Goal: Answer question/provide support: Share knowledge or assist other users

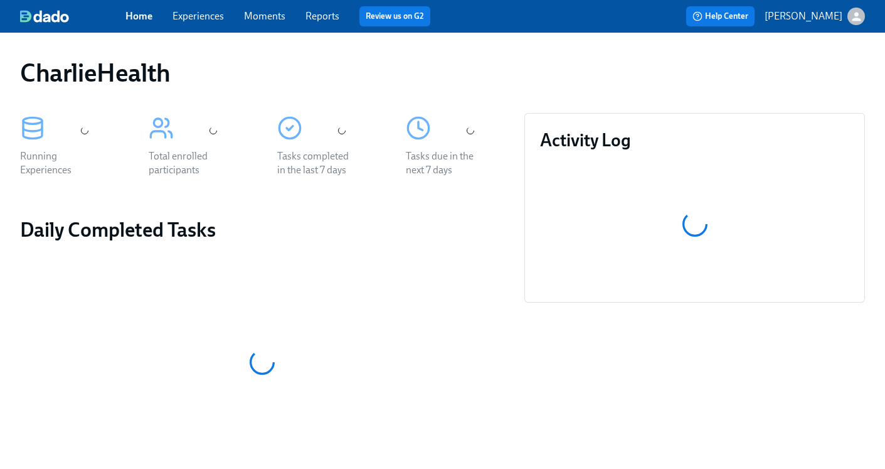
click at [209, 18] on link "Experiences" at bounding box center [198, 16] width 51 height 12
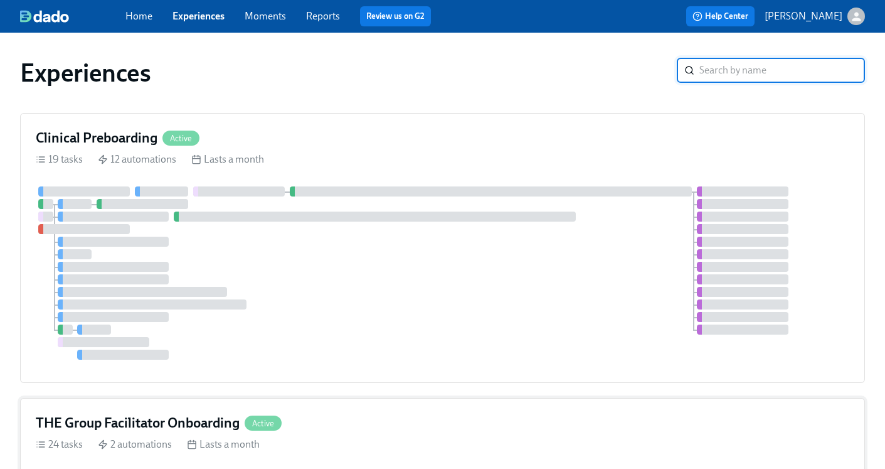
scroll to position [95, 0]
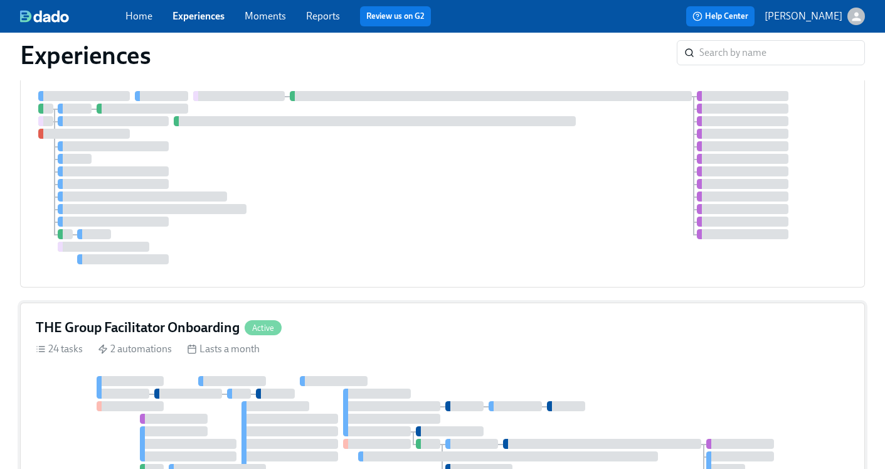
click at [110, 322] on h4 "THE Group Facilitator Onboarding" at bounding box center [138, 327] width 204 height 19
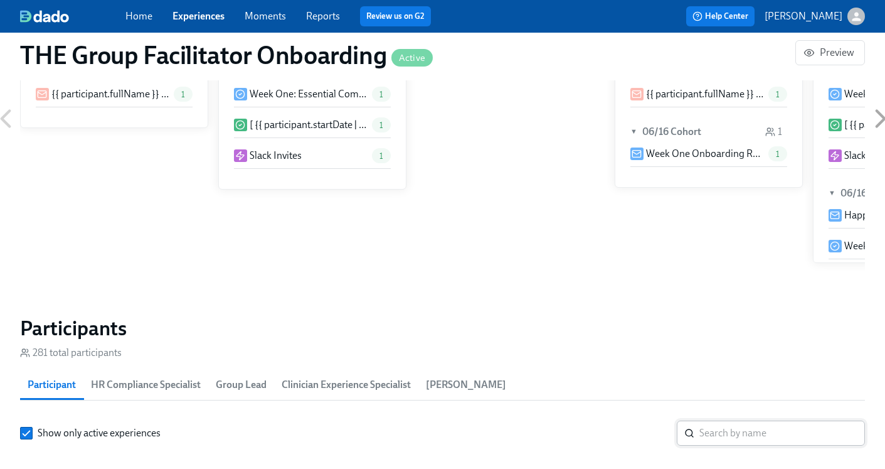
scroll to position [909, 0]
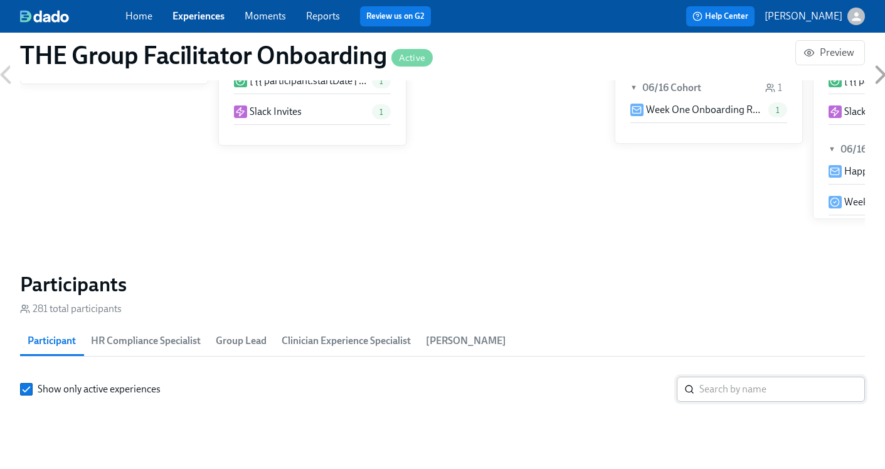
click at [731, 388] on input "search" at bounding box center [782, 388] width 166 height 25
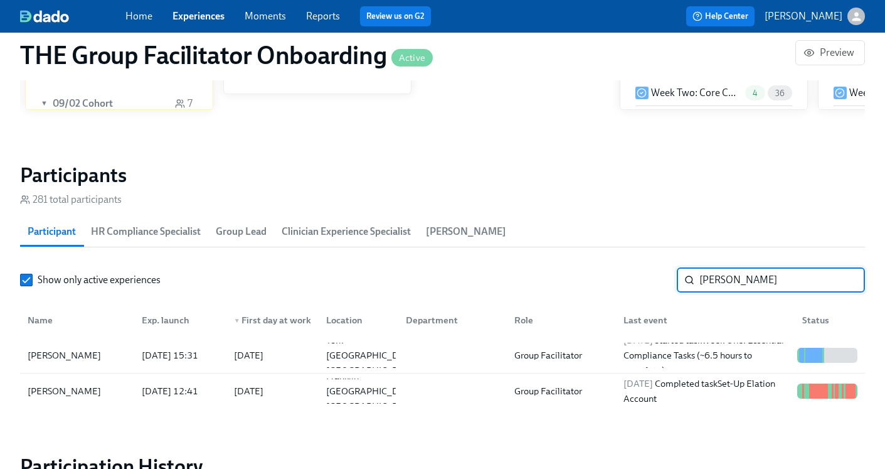
scroll to position [1021, 0]
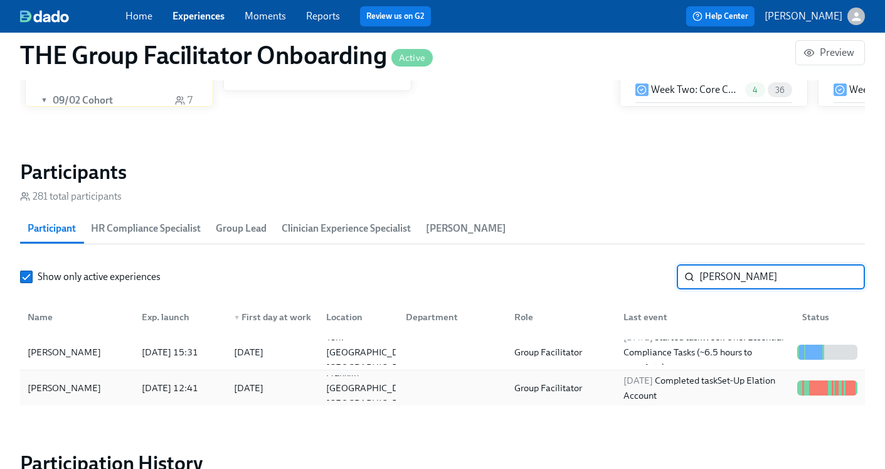
type input "[PERSON_NAME]"
click at [647, 381] on span "[DATE]" at bounding box center [638, 379] width 29 height 11
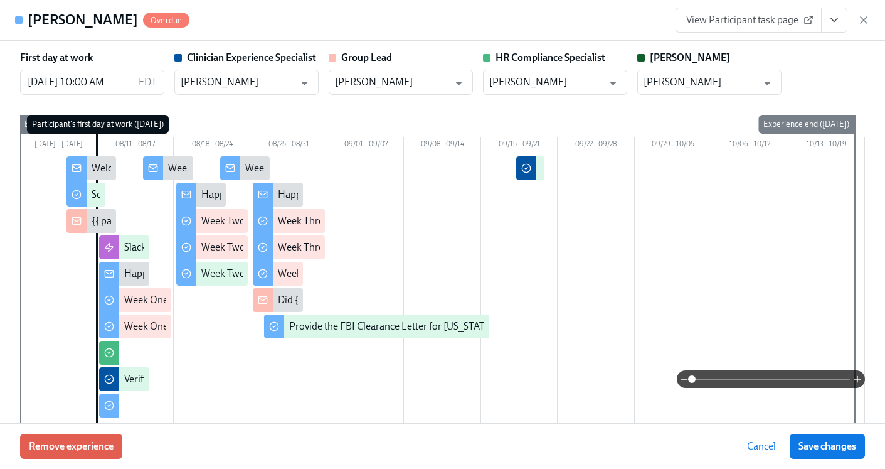
click at [836, 23] on icon "View task page" at bounding box center [834, 20] width 13 height 13
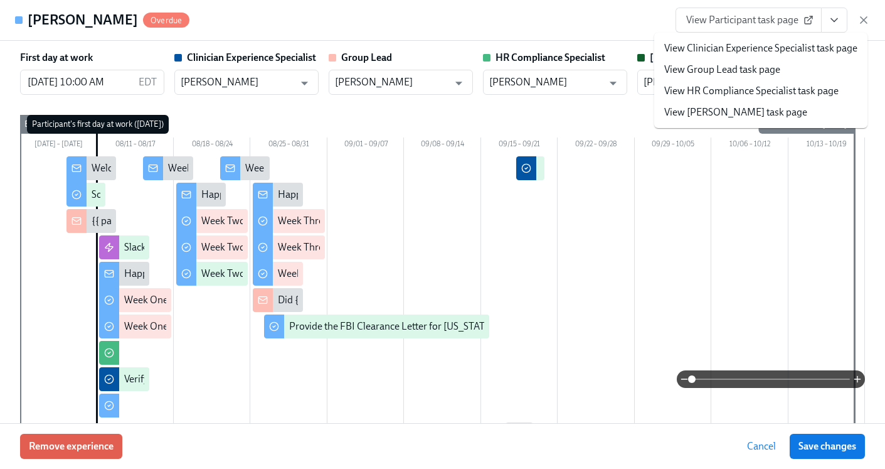
click at [763, 92] on link "View HR Compliance Specialist task page" at bounding box center [751, 91] width 174 height 14
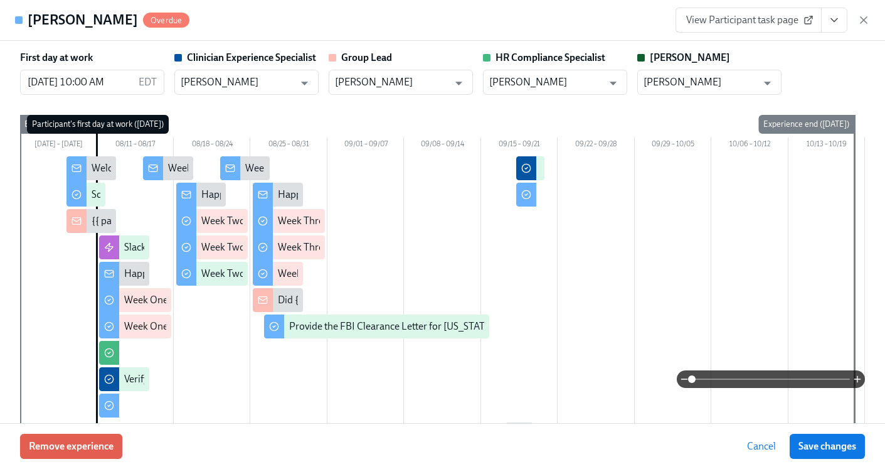
scroll to position [0, 18570]
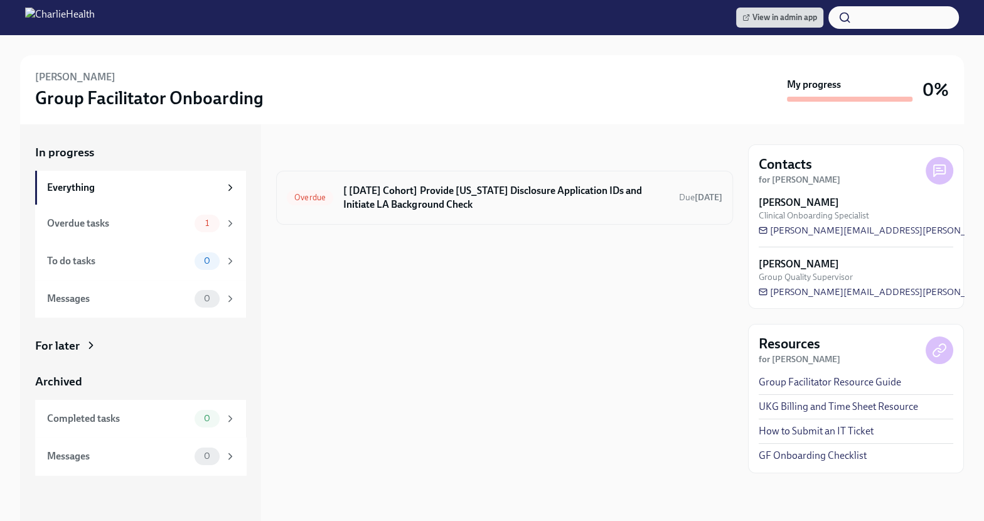
click at [523, 204] on h6 "[ [DATE] Cohort] Provide [US_STATE] Disclosure Application IDs and Initiate LA …" at bounding box center [506, 198] width 326 height 28
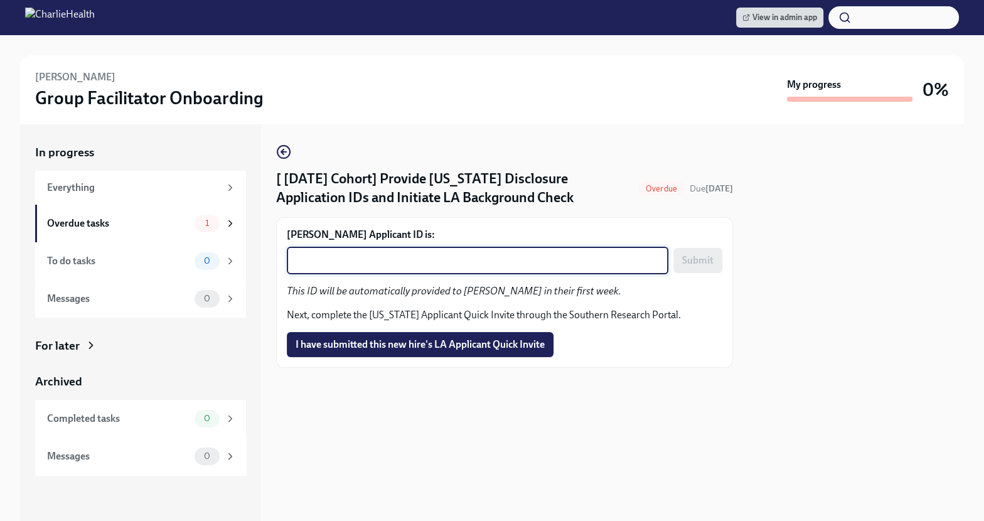
click at [435, 262] on textarea "Lindsey Thomas's Applicant ID is:" at bounding box center [477, 260] width 366 height 15
paste textarea "1251335"
type textarea "1251335"
click at [691, 263] on span "Submit" at bounding box center [697, 260] width 31 height 13
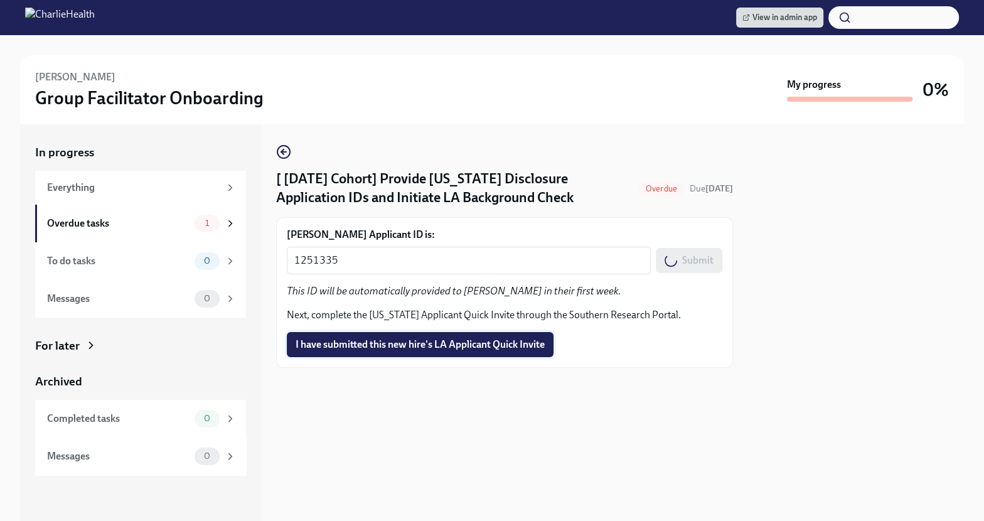
click at [434, 347] on span "I have submitted this new hire's LA Applicant Quick Invite" at bounding box center [419, 344] width 249 height 13
